Goal: Task Accomplishment & Management: Use online tool/utility

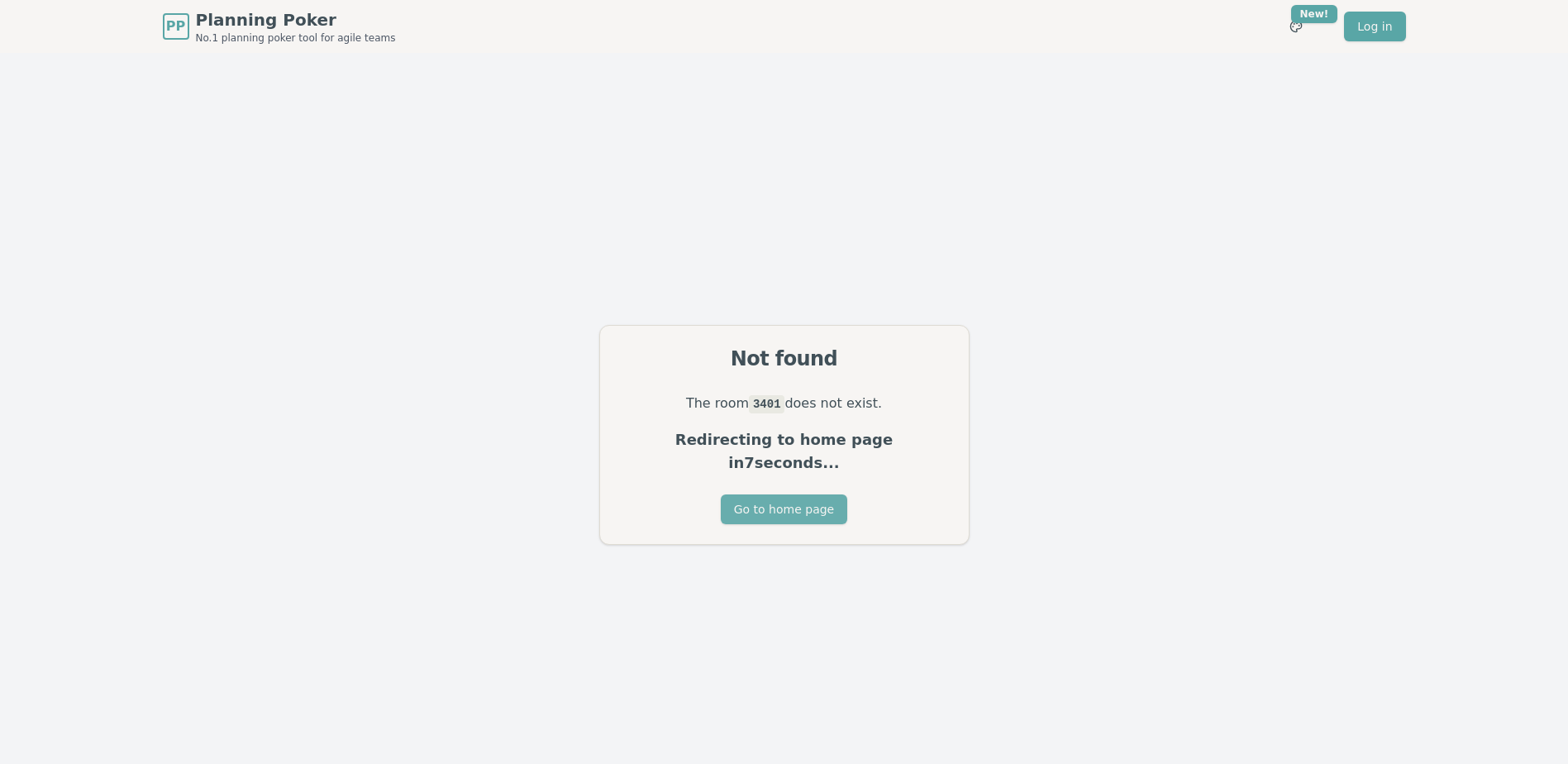
click at [795, 506] on button "Go to home page" at bounding box center [784, 510] width 126 height 30
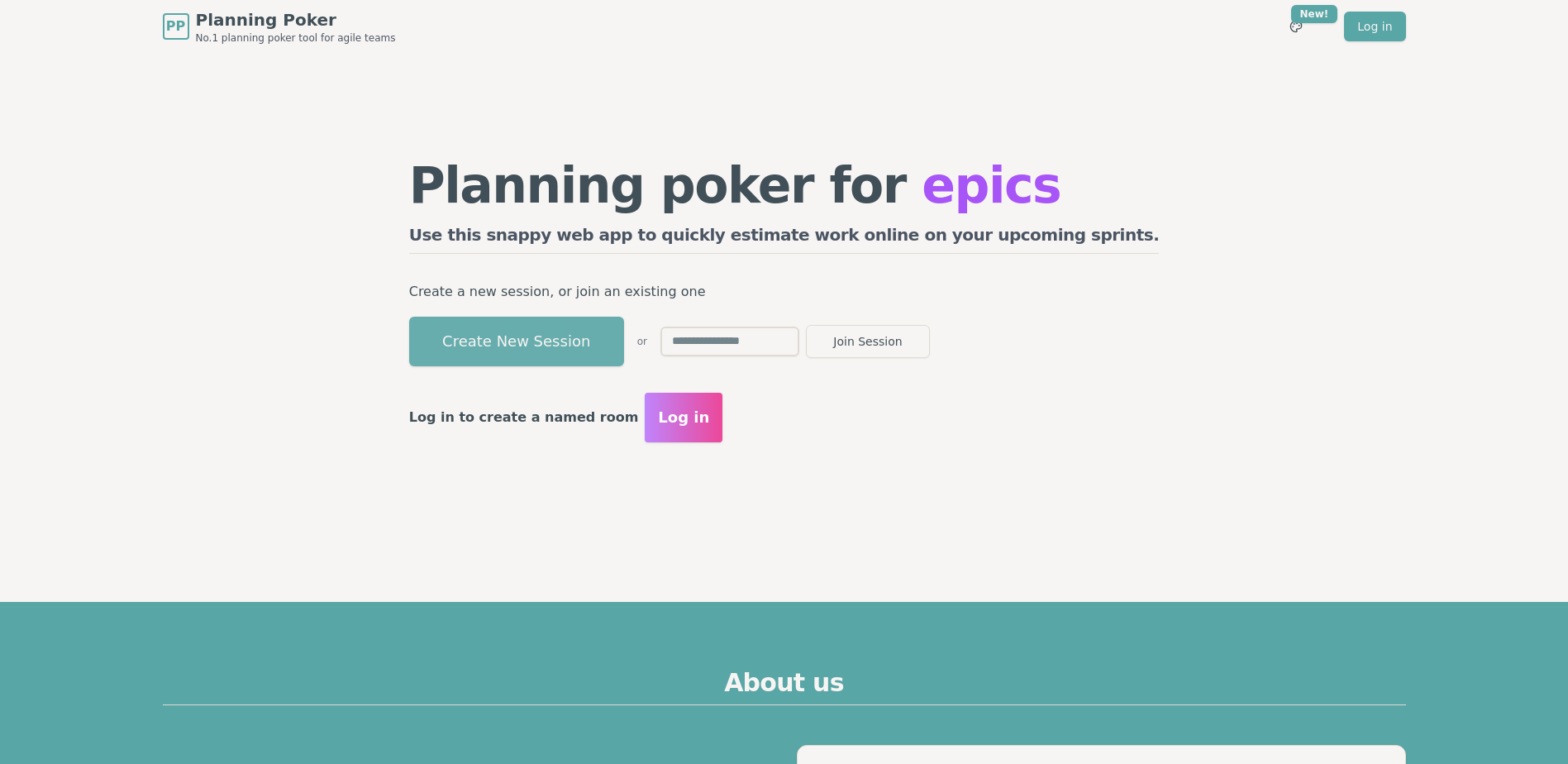
click at [593, 351] on button "Create New Session" at bounding box center [516, 341] width 215 height 50
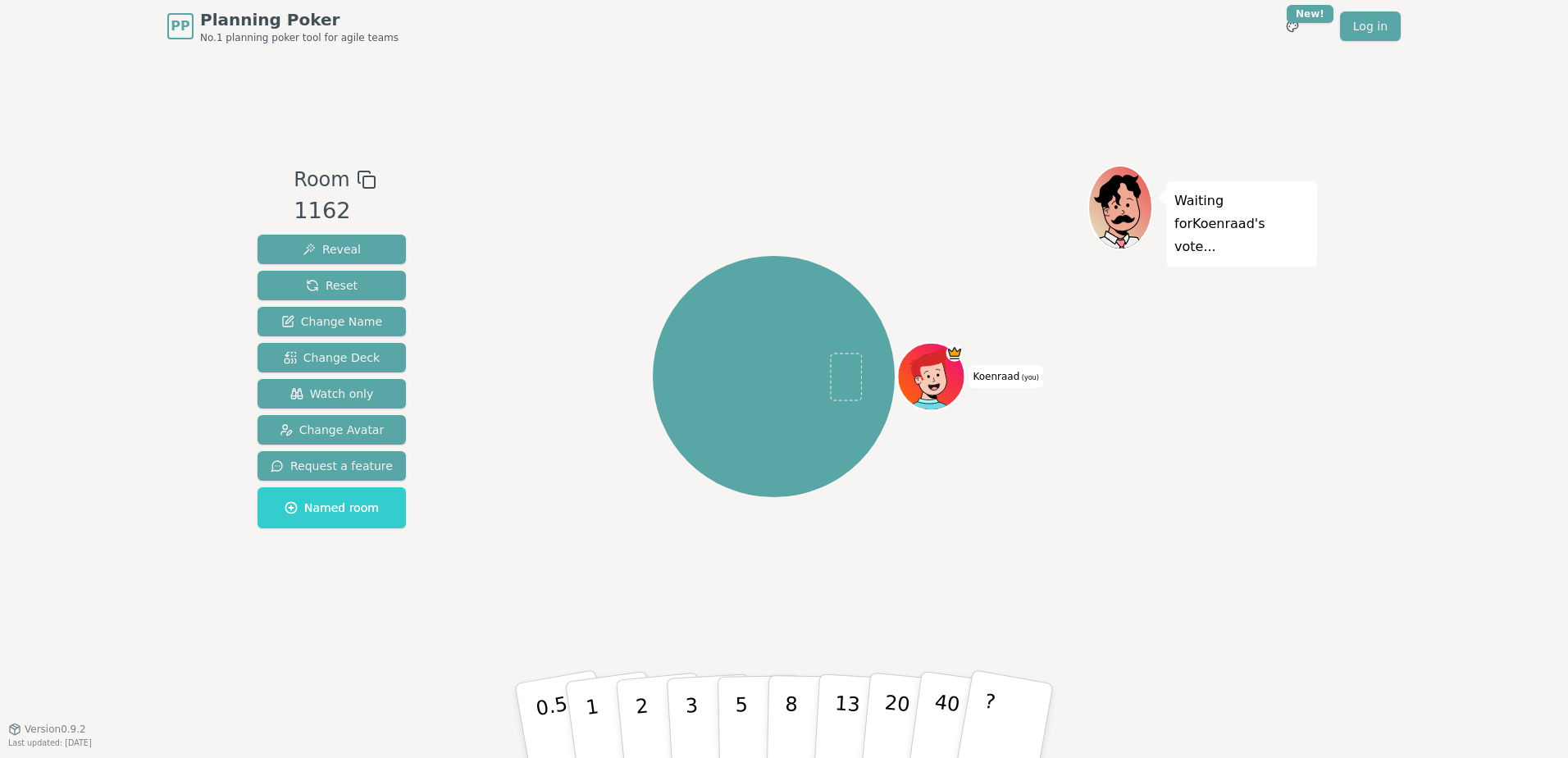
drag, startPoint x: 343, startPoint y: 287, endPoint x: 917, endPoint y: 175, distance: 584.8
click at [917, 175] on div "Room 1162 Reveal Reset Change Name Change Deck Watch only Change Avatar Request…" at bounding box center [783, 390] width 1066 height 451
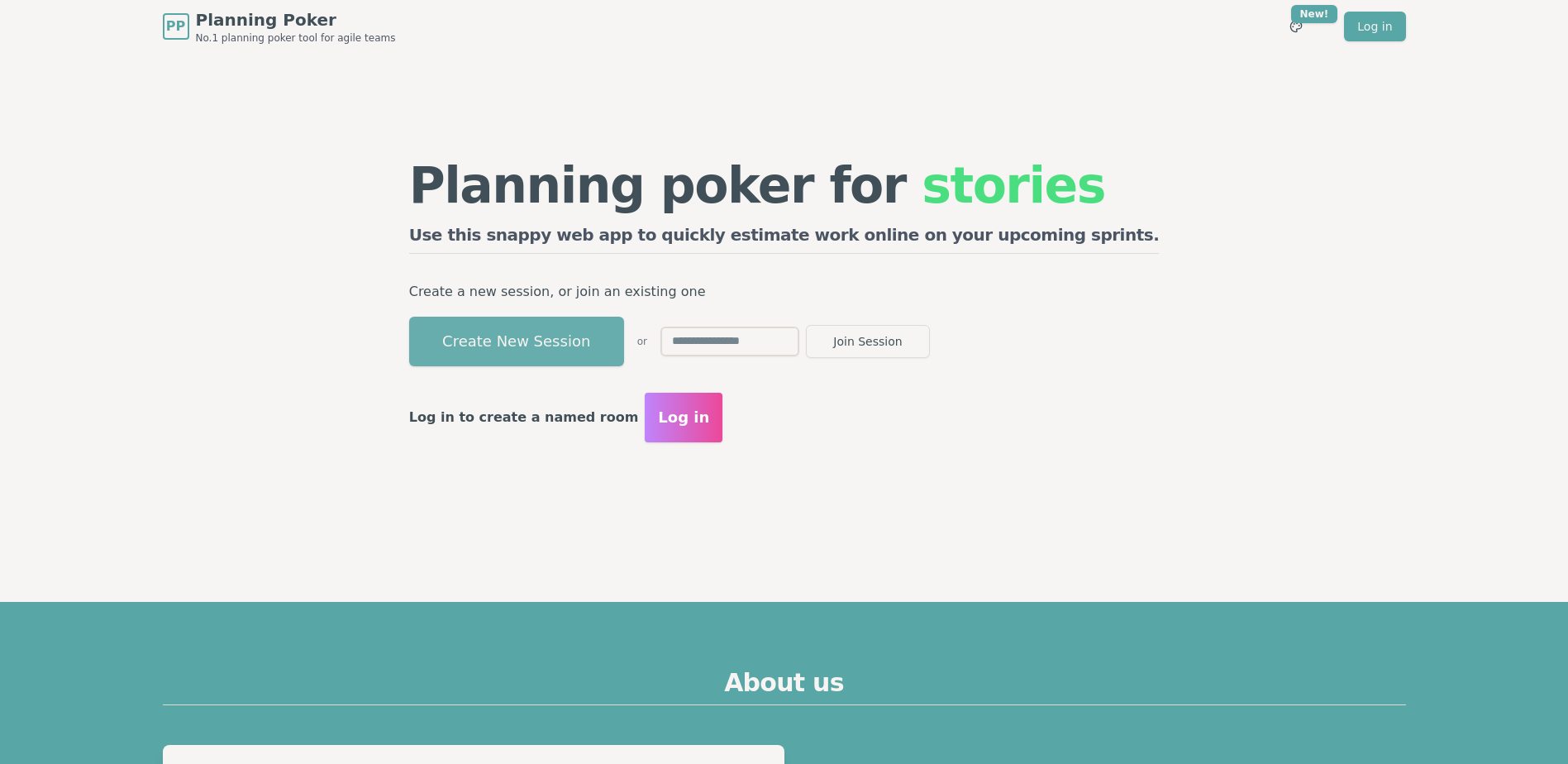
click at [624, 331] on button "Create New Session" at bounding box center [516, 341] width 215 height 50
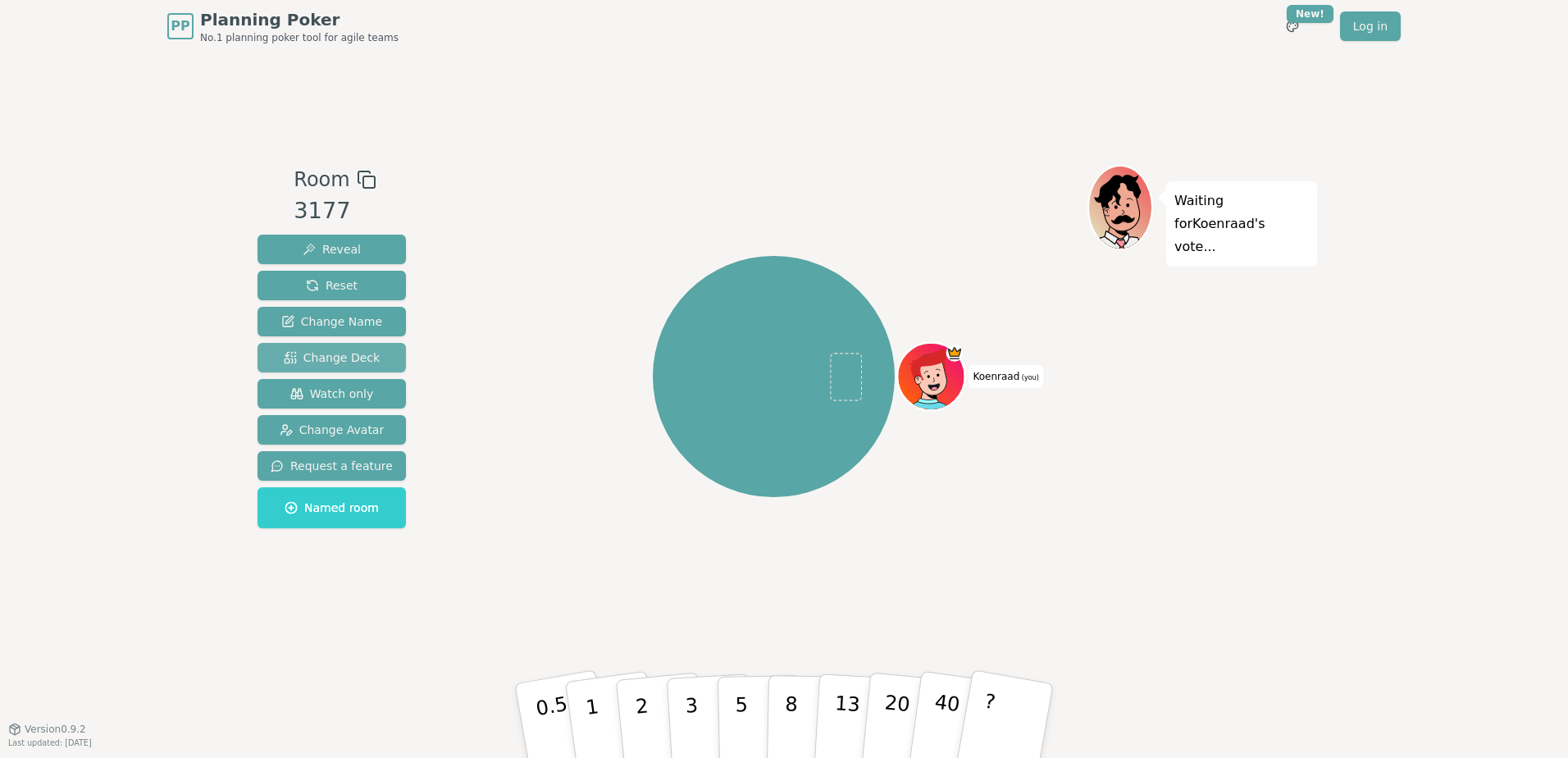
click at [365, 351] on span "Change Deck" at bounding box center [332, 357] width 96 height 17
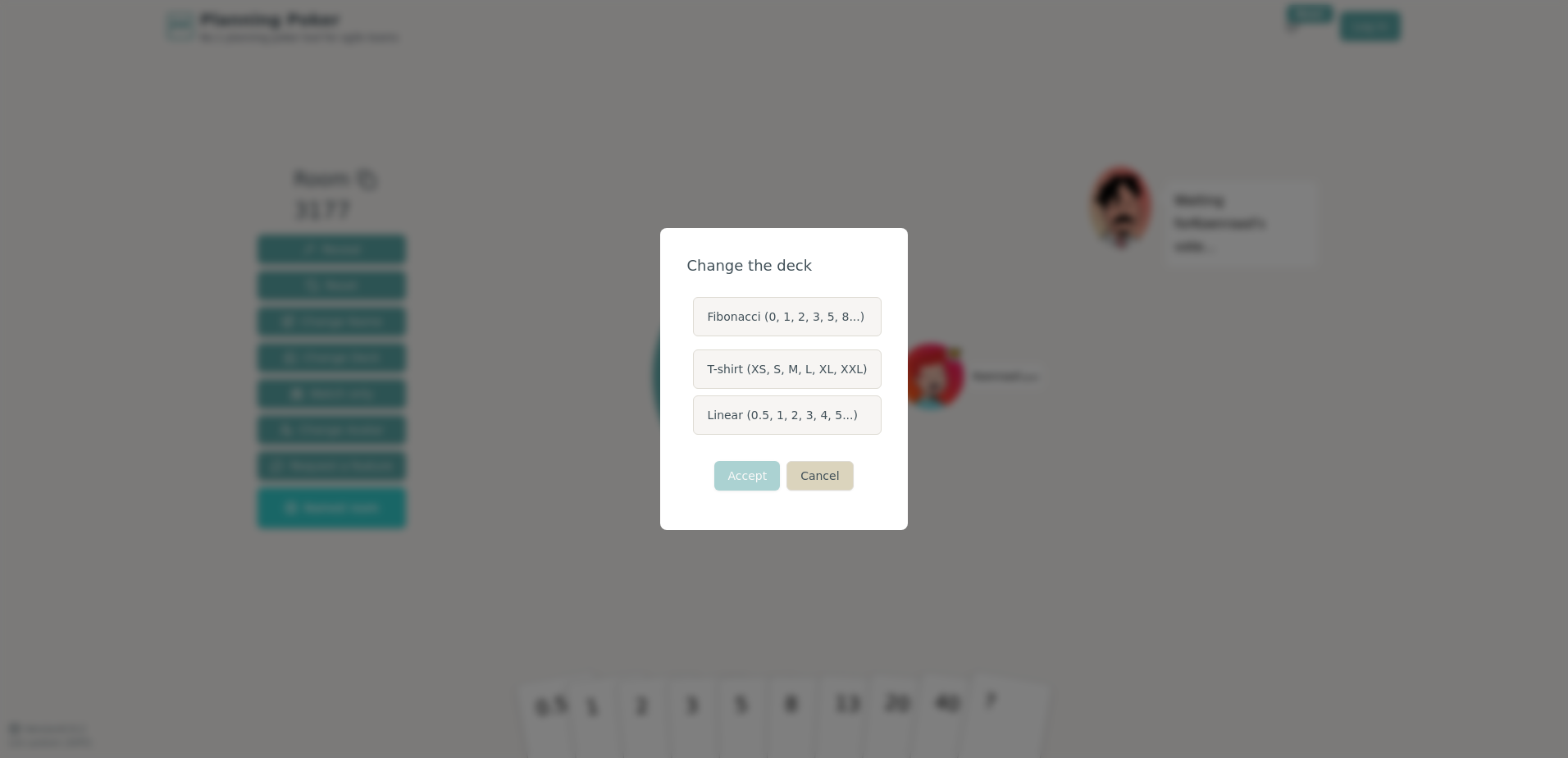
click at [815, 468] on button "Cancel" at bounding box center [820, 476] width 66 height 30
